Goal: Communication & Community: Ask a question

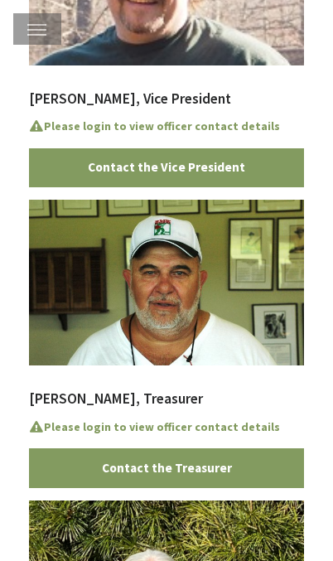
scroll to position [677, 0]
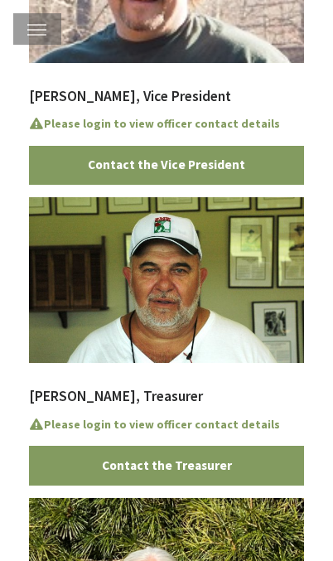
click at [222, 456] on link "Contact the Treasurer" at bounding box center [166, 466] width 275 height 40
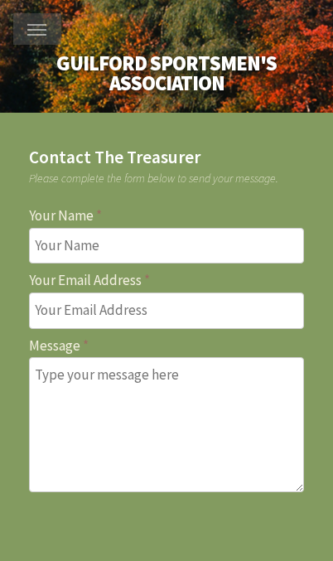
click at [186, 238] on input "Your Name" at bounding box center [166, 246] width 275 height 36
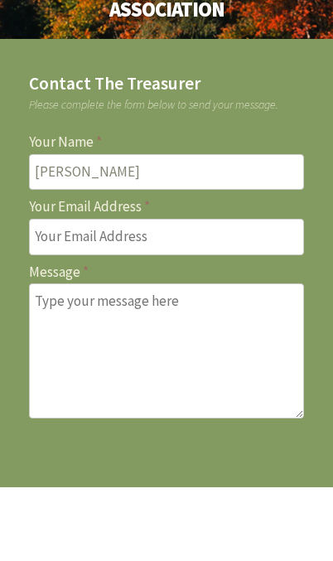
type input "[PERSON_NAME]"
click at [174, 292] on input "Your Email Address" at bounding box center [166, 310] width 275 height 36
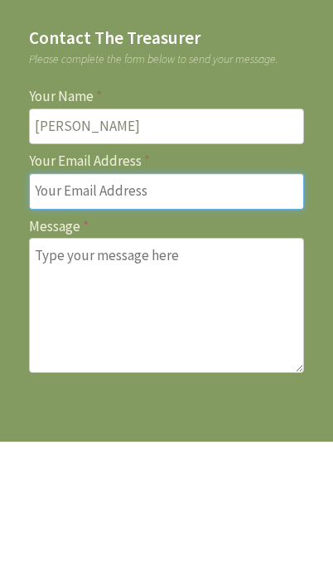
type input "a"
type input "apachea25@icloud.com"
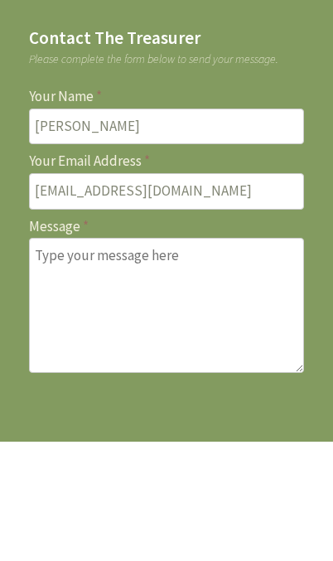
scroll to position [118, 0]
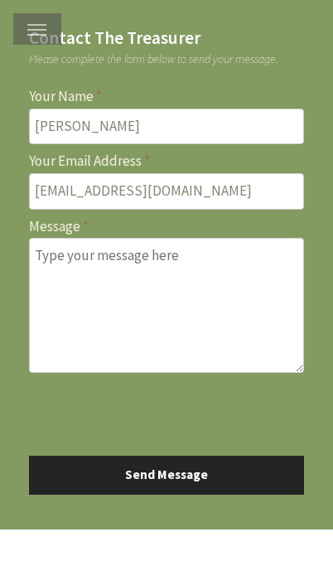
click at [107, 252] on textarea "Message" at bounding box center [166, 305] width 275 height 135
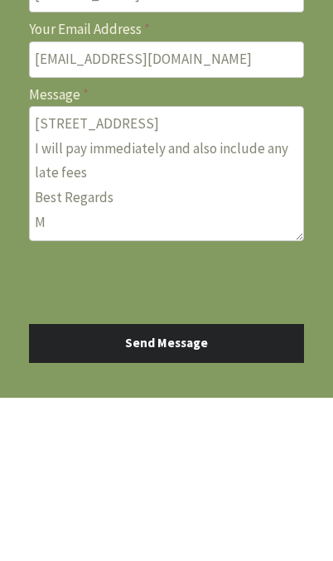
scroll to position [157, 0]
type textarea "Hello Mario I have not received my membership dues again this year ?? Can you p…"
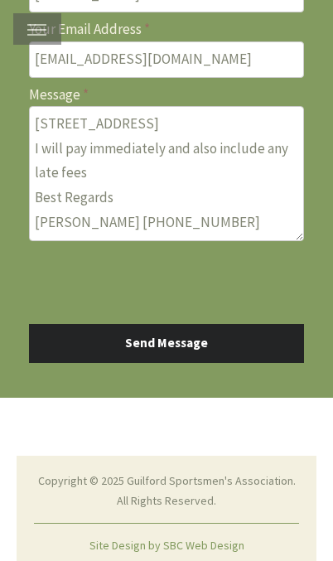
scroll to position [252, 0]
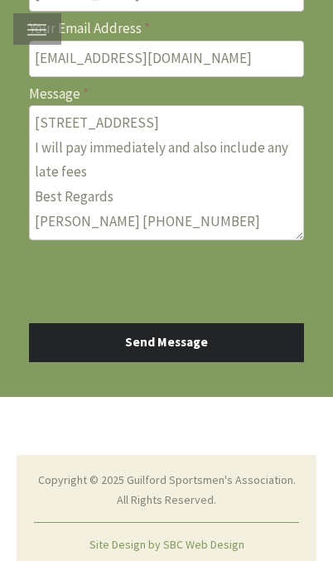
click at [204, 342] on button "Send Message" at bounding box center [166, 343] width 275 height 40
